Goal: Information Seeking & Learning: Compare options

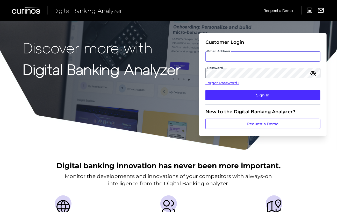
type input "[EMAIL_ADDRESS][DOMAIN_NAME]"
click at [229, 57] on input "[EMAIL_ADDRESS][DOMAIN_NAME]" at bounding box center [262, 56] width 115 height 10
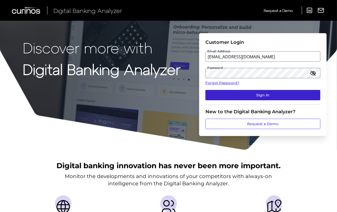
click at [288, 98] on button "Sign In" at bounding box center [262, 95] width 115 height 10
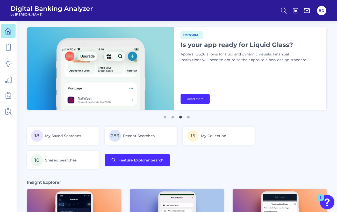
click at [325, 204] on img "Open Resource Center, 1 new notification" at bounding box center [327, 202] width 15 height 15
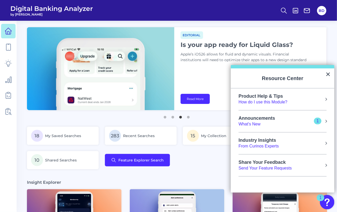
click at [281, 119] on div "Announcements" at bounding box center [261, 118] width 47 height 6
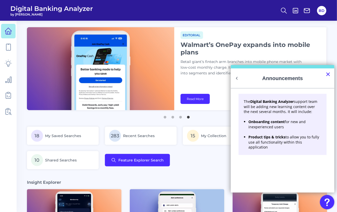
click at [327, 73] on button "×" at bounding box center [328, 74] width 5 height 8
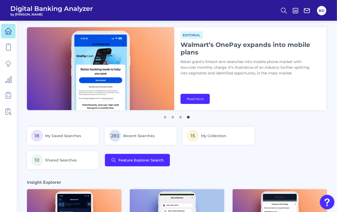
click at [323, 201] on img "Open Resource Center" at bounding box center [327, 202] width 15 height 15
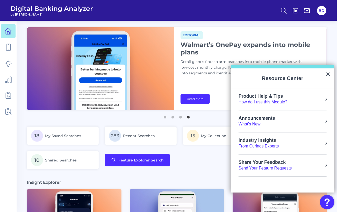
click at [225, 53] on h1 "Walmart’s OnePay expands into mobile plans" at bounding box center [244, 48] width 129 height 15
click at [327, 75] on button "×" at bounding box center [328, 74] width 5 height 8
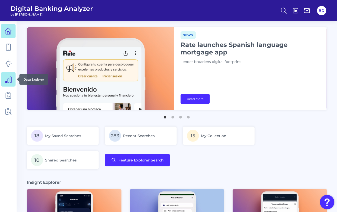
click at [8, 79] on icon at bounding box center [8, 80] width 6 height 6
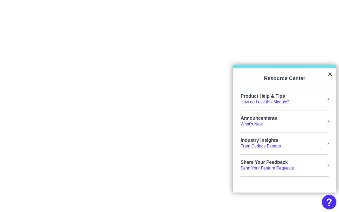
click at [330, 74] on button "×" at bounding box center [330, 74] width 5 height 8
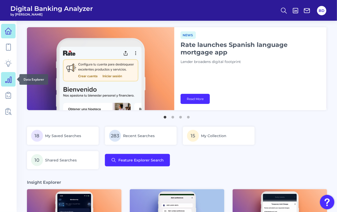
click at [8, 83] on icon at bounding box center [8, 80] width 6 height 6
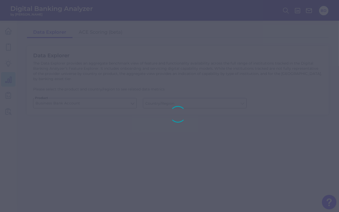
type input "United States"
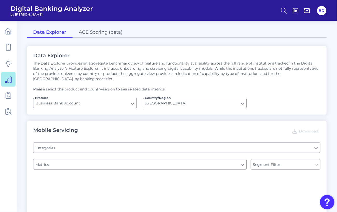
type input "Type of Institution"
type input "Pre-login Features"
type input "Login"
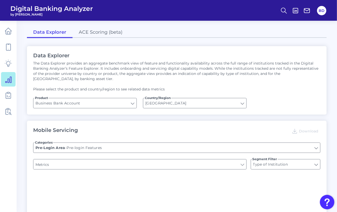
type input "Channel"
type input "Upon opening the app are users immediately prompted to use Touch/Face ID to log…"
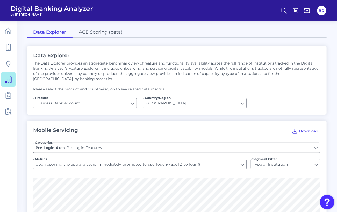
type input "Does it offer third-party single sign on?"
type input "Can you apply for the PRODUCT as a new to brand customer on ANY digital channel?"
click at [107, 32] on link "ACE Scoring (beta)" at bounding box center [101, 32] width 56 height 11
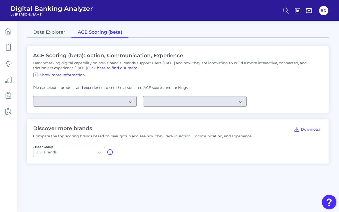
type input "Checking / Current Account"
type input "Mobile Servicing"
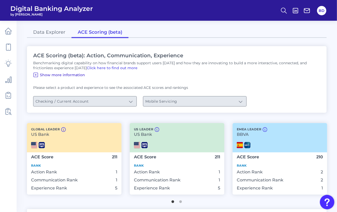
click at [36, 73] on icon at bounding box center [36, 75] width 6 height 6
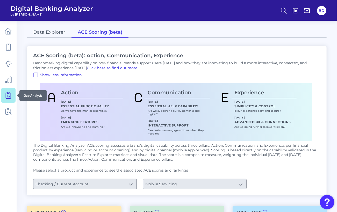
click at [8, 96] on icon at bounding box center [8, 95] width 7 height 7
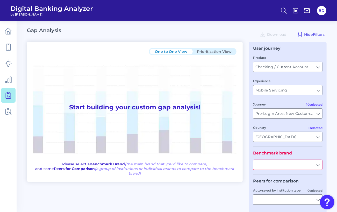
type input "All Journeys"
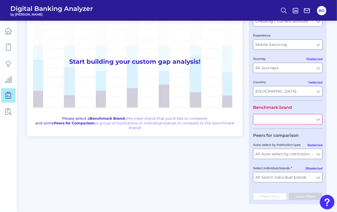
click at [319, 120] on input "text" at bounding box center [287, 119] width 69 height 10
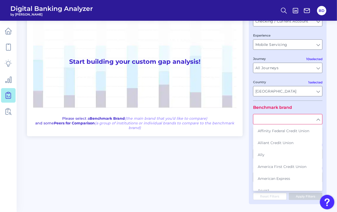
click at [273, 143] on span "Alliant Credit Union" at bounding box center [276, 142] width 36 height 5
type input "Alliant Credit Union"
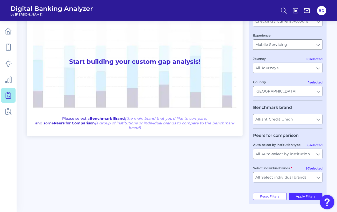
drag, startPoint x: 331, startPoint y: 139, endPoint x: 328, endPoint y: 142, distance: 3.8
click at [331, 139] on main "Gap Analysis Download Hide Filters One to One View Prioritization View Start bu…" at bounding box center [168, 82] width 337 height 257
click at [317, 179] on input "All Select individual brands" at bounding box center [287, 177] width 69 height 10
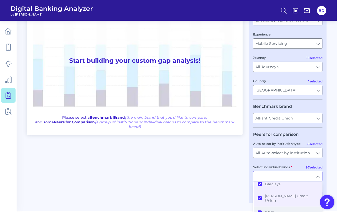
scroll to position [123, 0]
click at [259, 198] on button "Baxter Credit Union" at bounding box center [288, 198] width 68 height 17
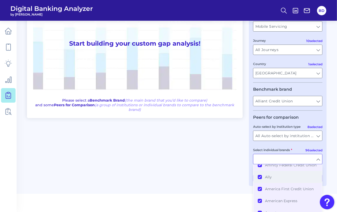
scroll to position [0, 0]
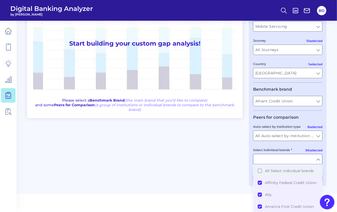
click at [259, 171] on button "All Select individual brands" at bounding box center [288, 171] width 68 height 12
click at [260, 171] on button "All Select individual brands" at bounding box center [288, 171] width 68 height 12
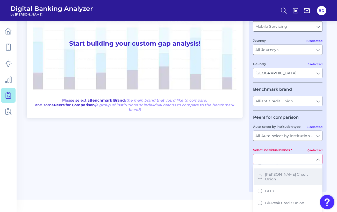
scroll to position [128, 0]
click at [260, 176] on button "Baxter Credit Union" at bounding box center [288, 175] width 68 height 17
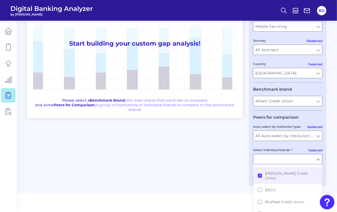
click at [236, 172] on div "One to One View Prioritization View Start building your custom gap analysis! Pl…" at bounding box center [177, 82] width 300 height 208
type input "Baxter Credit Union"
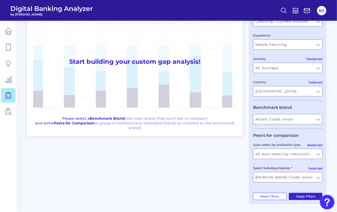
click at [301, 194] on button "Apply Filters" at bounding box center [306, 196] width 34 height 7
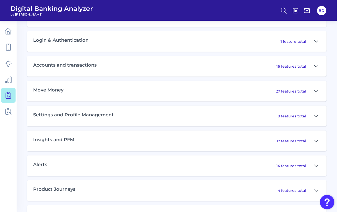
scroll to position [284, 0]
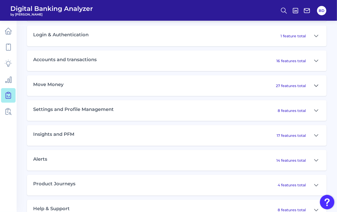
click at [317, 86] on icon at bounding box center [316, 86] width 4 height 2
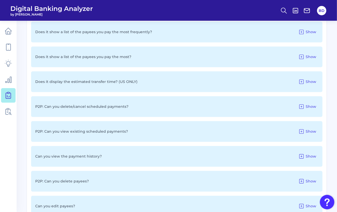
scroll to position [523, 0]
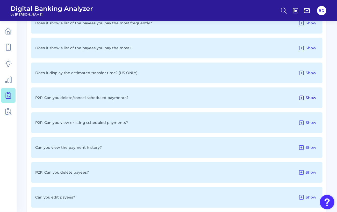
click at [302, 99] on icon at bounding box center [301, 98] width 4 height 4
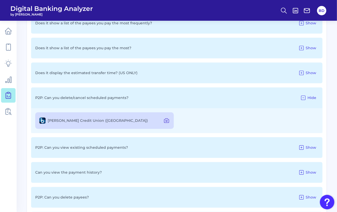
click at [165, 121] on icon at bounding box center [166, 120] width 6 height 6
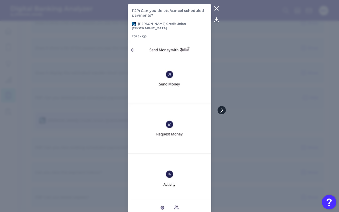
click at [222, 111] on icon at bounding box center [221, 110] width 5 height 5
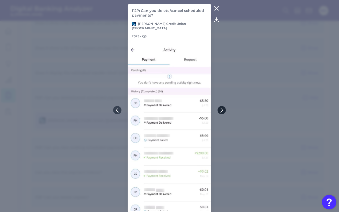
click at [223, 110] on icon at bounding box center [221, 110] width 5 height 5
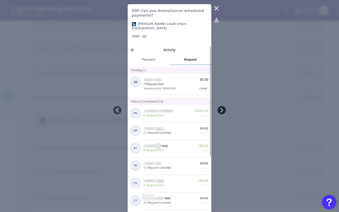
click at [223, 110] on icon at bounding box center [221, 110] width 5 height 5
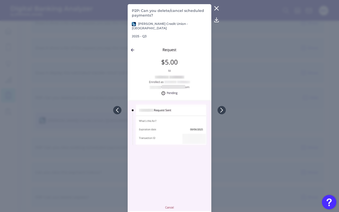
click at [216, 8] on icon at bounding box center [216, 8] width 6 height 6
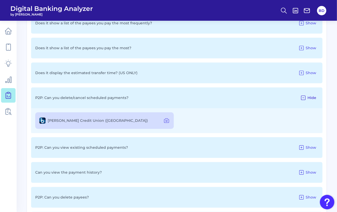
click at [302, 98] on icon at bounding box center [303, 98] width 6 height 6
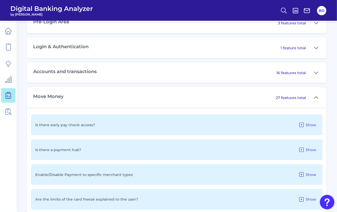
scroll to position [271, 0]
click at [316, 99] on icon at bounding box center [316, 98] width 4 height 6
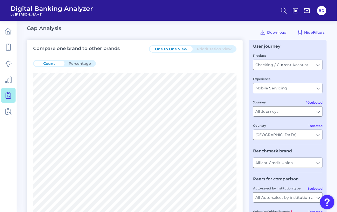
scroll to position [0, 0]
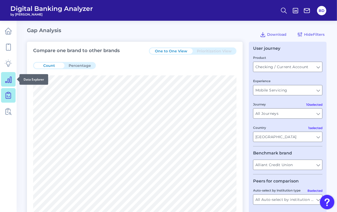
click at [8, 81] on icon at bounding box center [8, 80] width 6 height 6
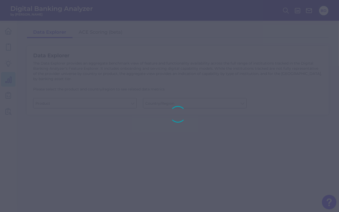
type input "Business Bank Account"
type input "United States"
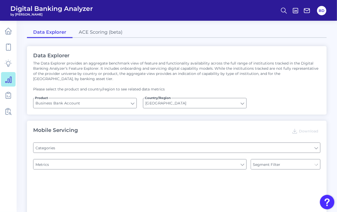
type input "Pre-login Features"
type input "Channel"
type input "Login"
type input "Type of Institution"
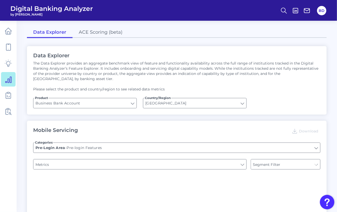
type input "Type of Institution"
type input "Upon opening the app are users immediately prompted to use Touch/Face ID to log…"
type input "Can you apply for the PRODUCT as a new to brand customer on ANY digital channel?"
type input "Does it offer third-party single sign on?"
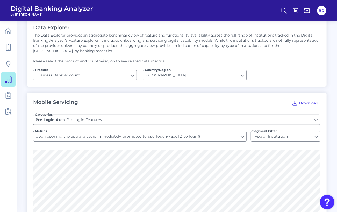
scroll to position [38, 0]
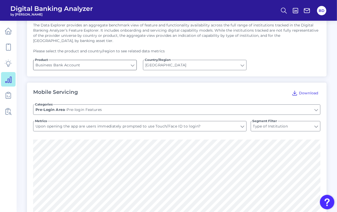
click at [134, 66] on input "Business Bank Account" at bounding box center [84, 65] width 103 height 10
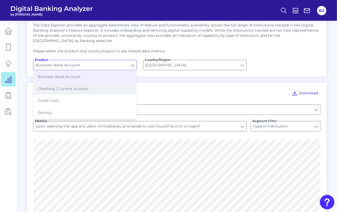
click at [67, 90] on button "Checking / Current Account" at bounding box center [85, 89] width 103 height 12
type input "Checking / Current Account"
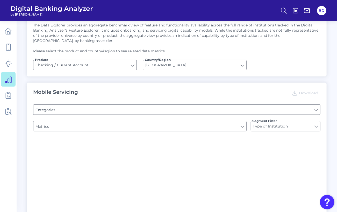
type input "Online Banking Registration"
type input "Pre-login Features"
type input "Channel"
type input "Can you register for online banking?"
type input "Upon opening the app are users immediately prompted to use Touch/Face ID to log…"
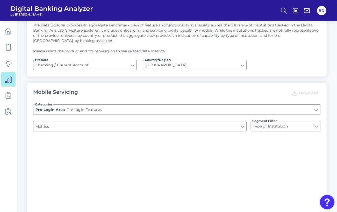
type input "END-TO-END JOURNEY: Can you apply for the PRODUCT as a new to brand customer on…"
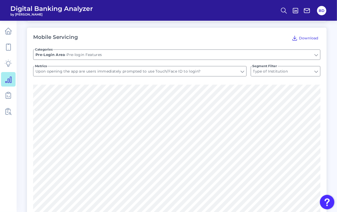
scroll to position [94, 0]
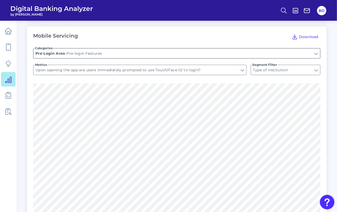
click at [97, 51] on input "Pre-login Features" at bounding box center [176, 53] width 287 height 10
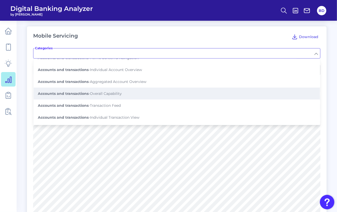
scroll to position [57, 0]
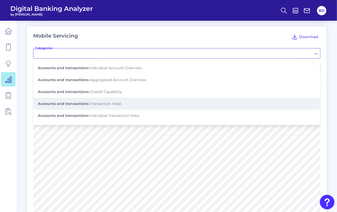
click at [103, 99] on button "Accounts and transactions - Transaction Feed" at bounding box center [177, 104] width 286 height 12
type input "Transaction Feed"
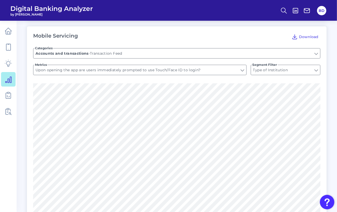
type input "Shows pending transactions"
click at [95, 70] on input "Shows pending transactions" at bounding box center [139, 70] width 213 height 10
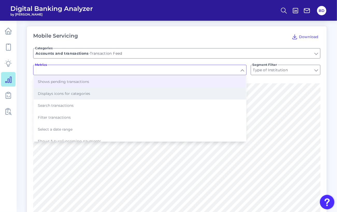
click at [72, 93] on span "Displays icons for categories" at bounding box center [64, 93] width 52 height 5
type input "Displays icons for categories"
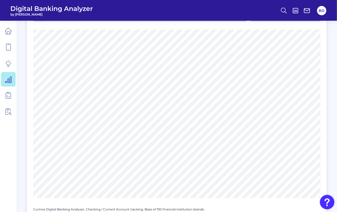
scroll to position [155, 0]
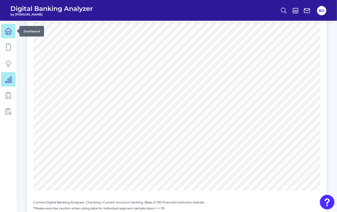
click at [6, 31] on icon at bounding box center [8, 31] width 6 height 6
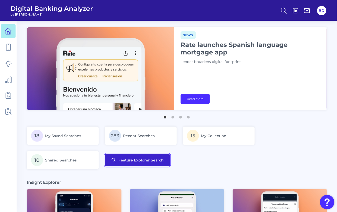
click at [146, 159] on button "Feature Explorer Search" at bounding box center [137, 160] width 65 height 12
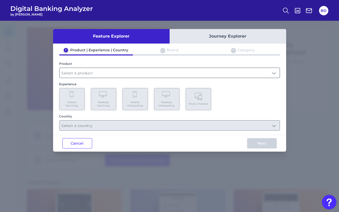
click at [275, 73] on input "text" at bounding box center [170, 73] width 220 height 10
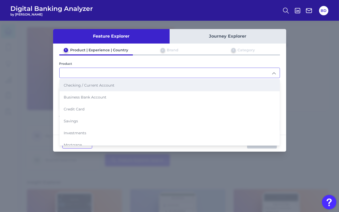
click at [104, 84] on span "Checking / Current Account" at bounding box center [89, 85] width 51 height 5
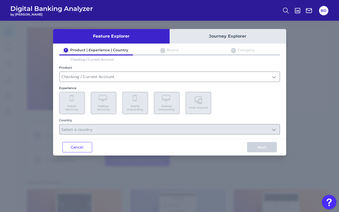
type input "Checking / Current Account"
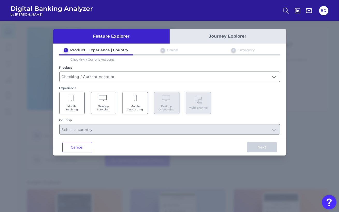
click at [68, 105] on span "Mobile Servicing" at bounding box center [72, 107] width 20 height 7
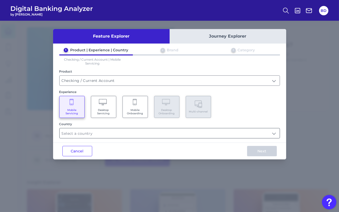
click at [158, 132] on input "text" at bounding box center [170, 133] width 220 height 10
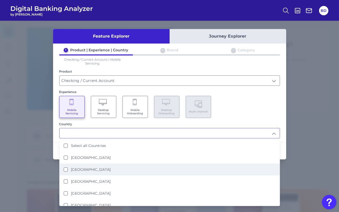
drag, startPoint x: 64, startPoint y: 169, endPoint x: 86, endPoint y: 166, distance: 21.5
click at [65, 169] on States "United States" at bounding box center [66, 169] width 4 height 4
type input "United States"
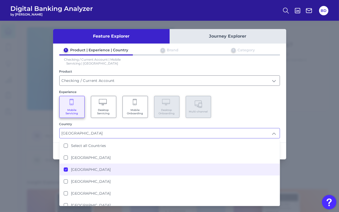
click at [236, 114] on div "Mobile Servicing Desktop Servicing Mobile Onboarding Desktop Onboarding Multi-c…" at bounding box center [169, 107] width 221 height 22
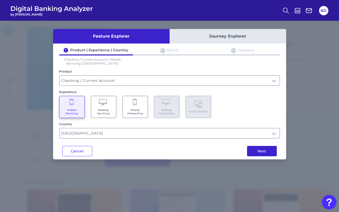
click at [263, 151] on button "Next" at bounding box center [262, 151] width 30 height 10
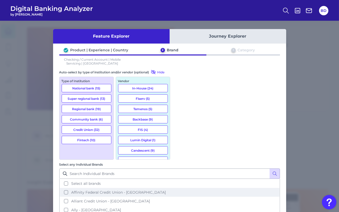
click at [178, 188] on button "Affinity Federal Credit Union - US" at bounding box center [170, 192] width 220 height 9
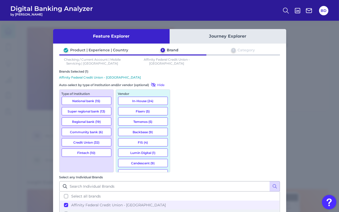
click at [178, 209] on button "Alliant Credit Union - US" at bounding box center [170, 213] width 220 height 9
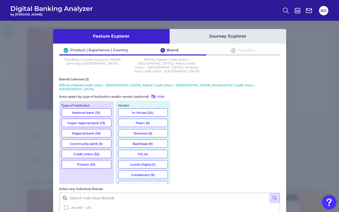
scroll to position [55, 0]
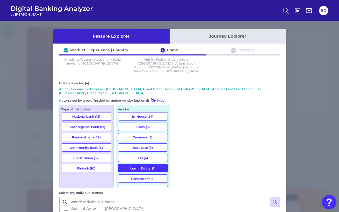
scroll to position [74, 0]
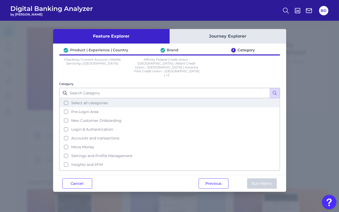
click at [66, 98] on button "Select all categories" at bounding box center [170, 102] width 220 height 9
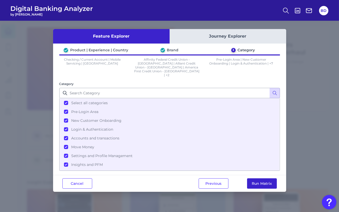
click at [266, 179] on button "Run Matrix" at bounding box center [262, 183] width 30 height 10
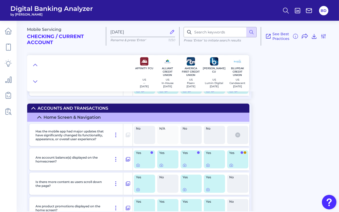
scroll to position [971, 0]
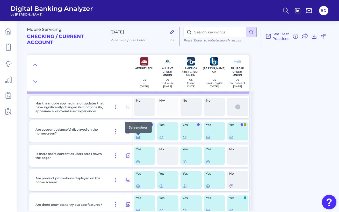
click at [138, 139] on icon at bounding box center [138, 137] width 4 height 4
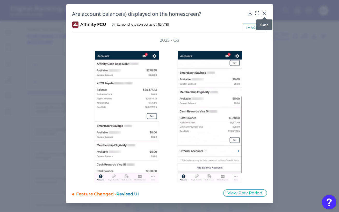
drag, startPoint x: 265, startPoint y: 13, endPoint x: 263, endPoint y: 18, distance: 5.3
click at [265, 13] on icon at bounding box center [264, 13] width 5 height 5
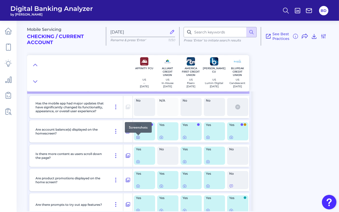
click at [139, 139] on icon at bounding box center [138, 137] width 4 height 4
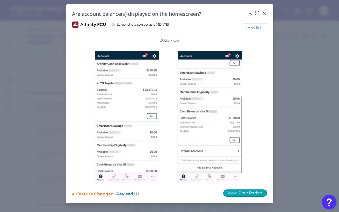
click at [238, 193] on button "View Prev Period" at bounding box center [245, 192] width 44 height 7
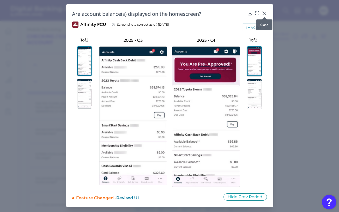
click at [264, 15] on div at bounding box center [264, 16] width 5 height 5
click at [264, 12] on icon at bounding box center [264, 13] width 5 height 5
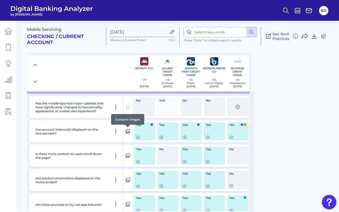
click at [128, 132] on icon at bounding box center [127, 131] width 5 height 6
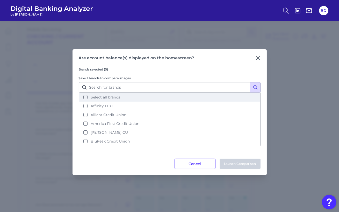
click at [86, 96] on button "Select all brands" at bounding box center [169, 97] width 181 height 9
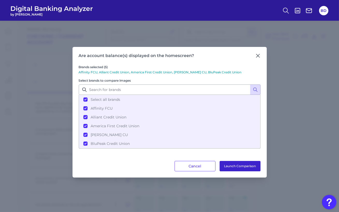
click at [234, 166] on button "Launch Comparison" at bounding box center [240, 166] width 41 height 10
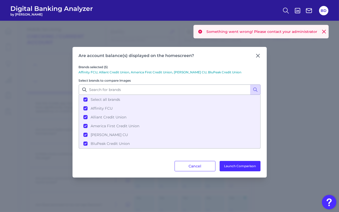
click at [325, 30] on icon at bounding box center [323, 31] width 3 height 3
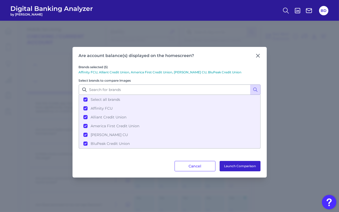
click at [238, 164] on button "Launch Comparison" at bounding box center [240, 166] width 41 height 10
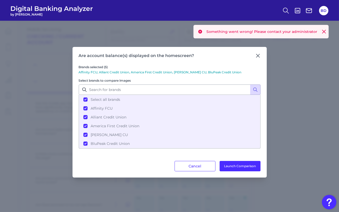
click at [326, 31] on icon at bounding box center [323, 31] width 5 height 5
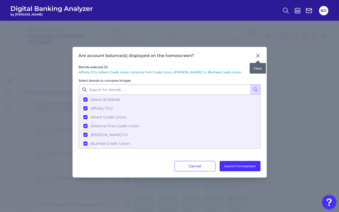
click at [259, 55] on icon at bounding box center [257, 55] width 5 height 5
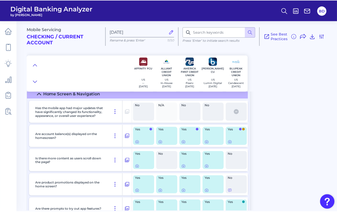
scroll to position [967, 0]
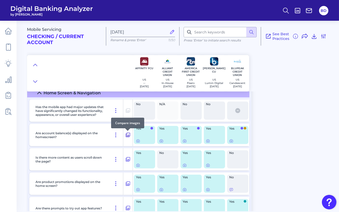
click at [128, 135] on icon at bounding box center [127, 135] width 5 height 6
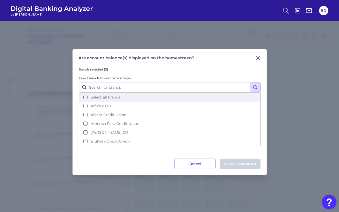
click at [85, 97] on button "Select all brands" at bounding box center [169, 97] width 181 height 9
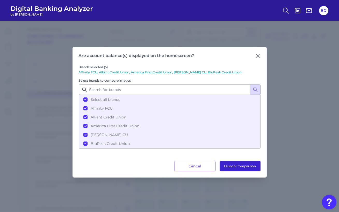
click at [236, 162] on button "Launch Comparison" at bounding box center [240, 166] width 41 height 10
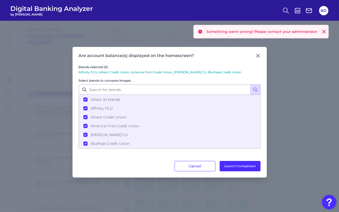
click at [323, 31] on icon at bounding box center [323, 31] width 5 height 5
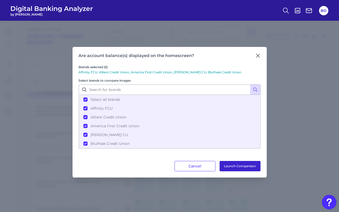
click at [237, 164] on button "Launch Comparison" at bounding box center [240, 166] width 41 height 10
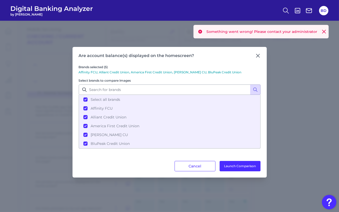
click at [322, 30] on icon at bounding box center [323, 31] width 5 height 5
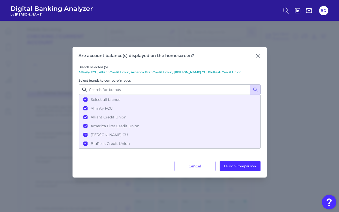
click at [195, 163] on button "Cancel" at bounding box center [195, 166] width 41 height 10
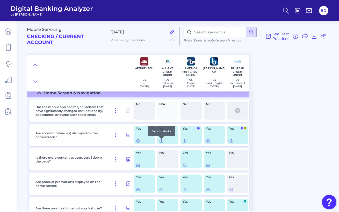
click at [161, 142] on icon at bounding box center [161, 141] width 1 height 1
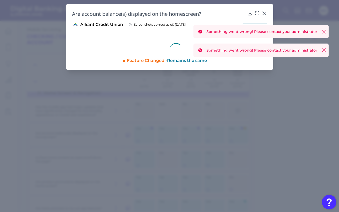
click at [323, 32] on icon at bounding box center [323, 31] width 3 height 3
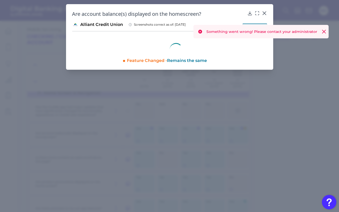
click at [325, 31] on icon at bounding box center [323, 31] width 5 height 5
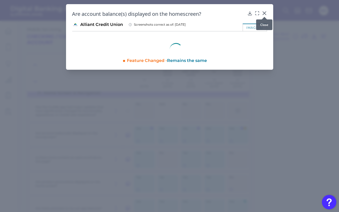
click at [263, 12] on icon at bounding box center [264, 13] width 3 height 3
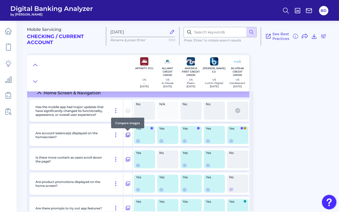
click at [128, 135] on icon at bounding box center [127, 135] width 5 height 6
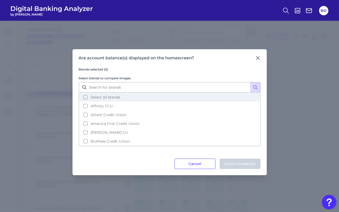
click at [84, 98] on button "Select all brands" at bounding box center [169, 97] width 181 height 9
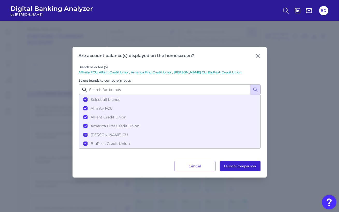
click at [234, 167] on button "Launch Comparison" at bounding box center [240, 166] width 41 height 10
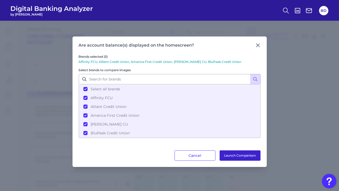
click at [239, 153] on button "Launch Comparison" at bounding box center [240, 155] width 41 height 10
click at [197, 158] on button "Cancel" at bounding box center [195, 155] width 41 height 10
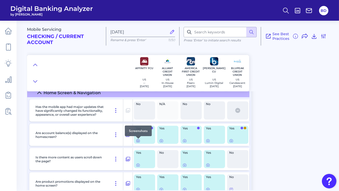
click at [137, 143] on icon at bounding box center [138, 141] width 4 height 4
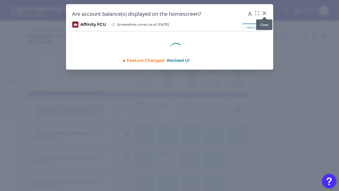
click at [264, 13] on icon at bounding box center [264, 13] width 3 height 3
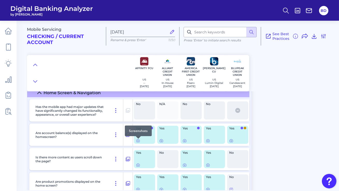
click at [138, 141] on icon at bounding box center [138, 141] width 4 height 4
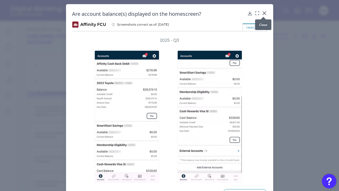
click at [263, 14] on icon at bounding box center [264, 13] width 5 height 5
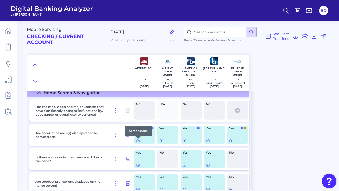
click at [138, 141] on icon at bounding box center [138, 141] width 1 height 1
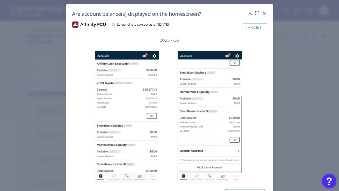
click at [263, 12] on icon at bounding box center [264, 13] width 5 height 5
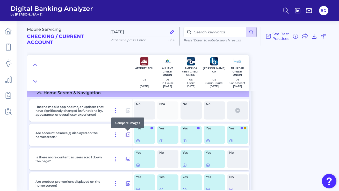
click at [128, 135] on icon at bounding box center [127, 135] width 5 height 6
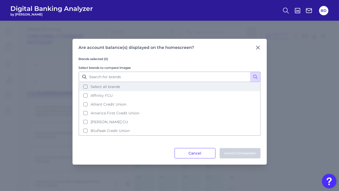
click at [87, 88] on button "Select all brands" at bounding box center [169, 86] width 181 height 9
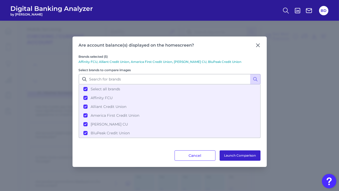
click at [231, 153] on button "Launch Comparison" at bounding box center [240, 155] width 41 height 10
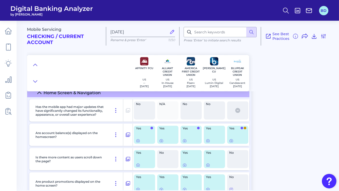
click at [322, 14] on button "BD" at bounding box center [323, 10] width 9 height 9
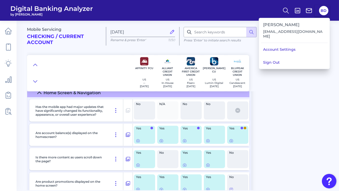
click at [302, 56] on button "Sign Out" at bounding box center [294, 62] width 71 height 13
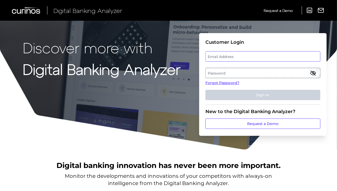
type input "[EMAIL_ADDRESS][DOMAIN_NAME]"
